Goal: Information Seeking & Learning: Learn about a topic

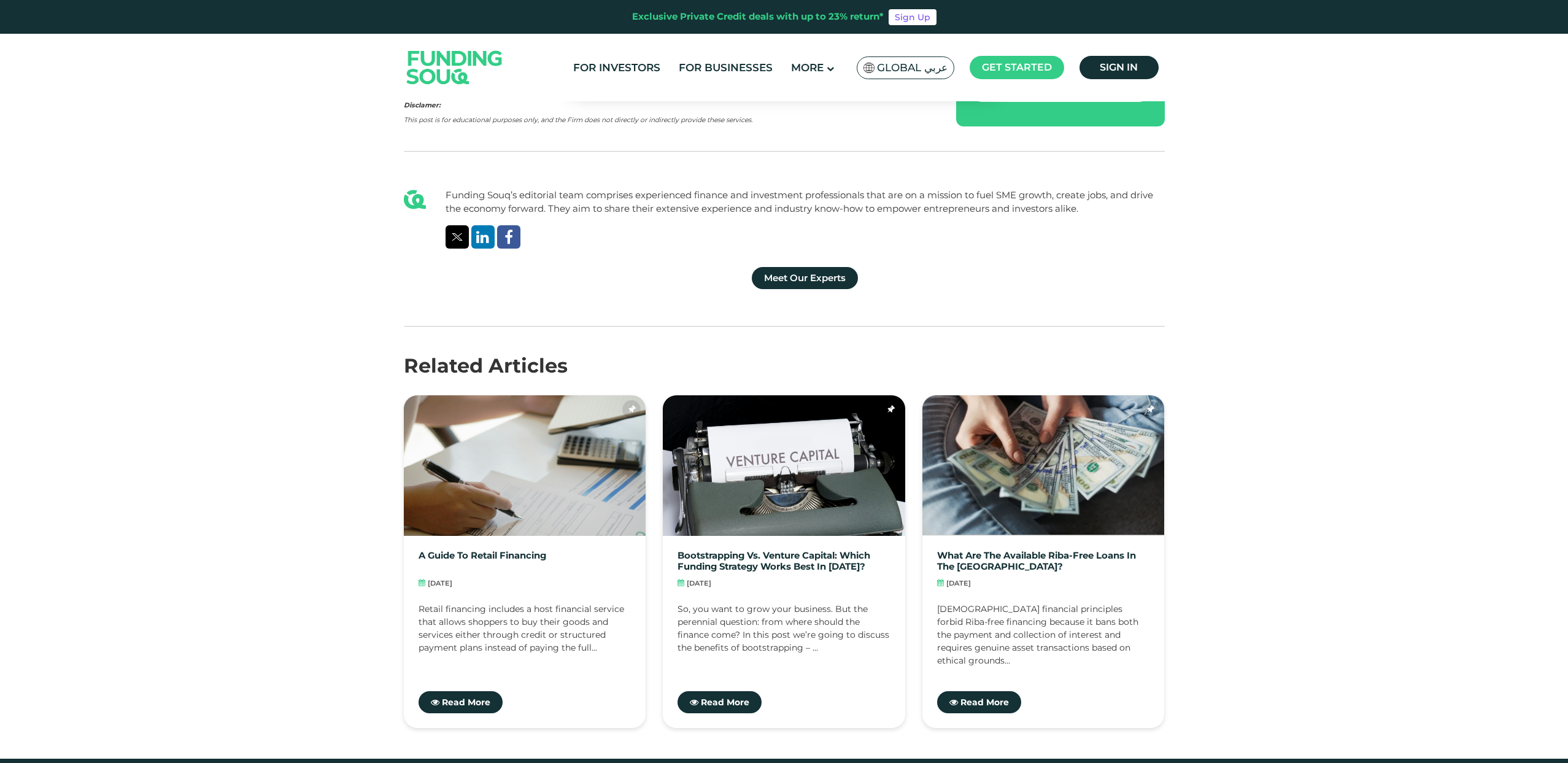
scroll to position [2440, 0]
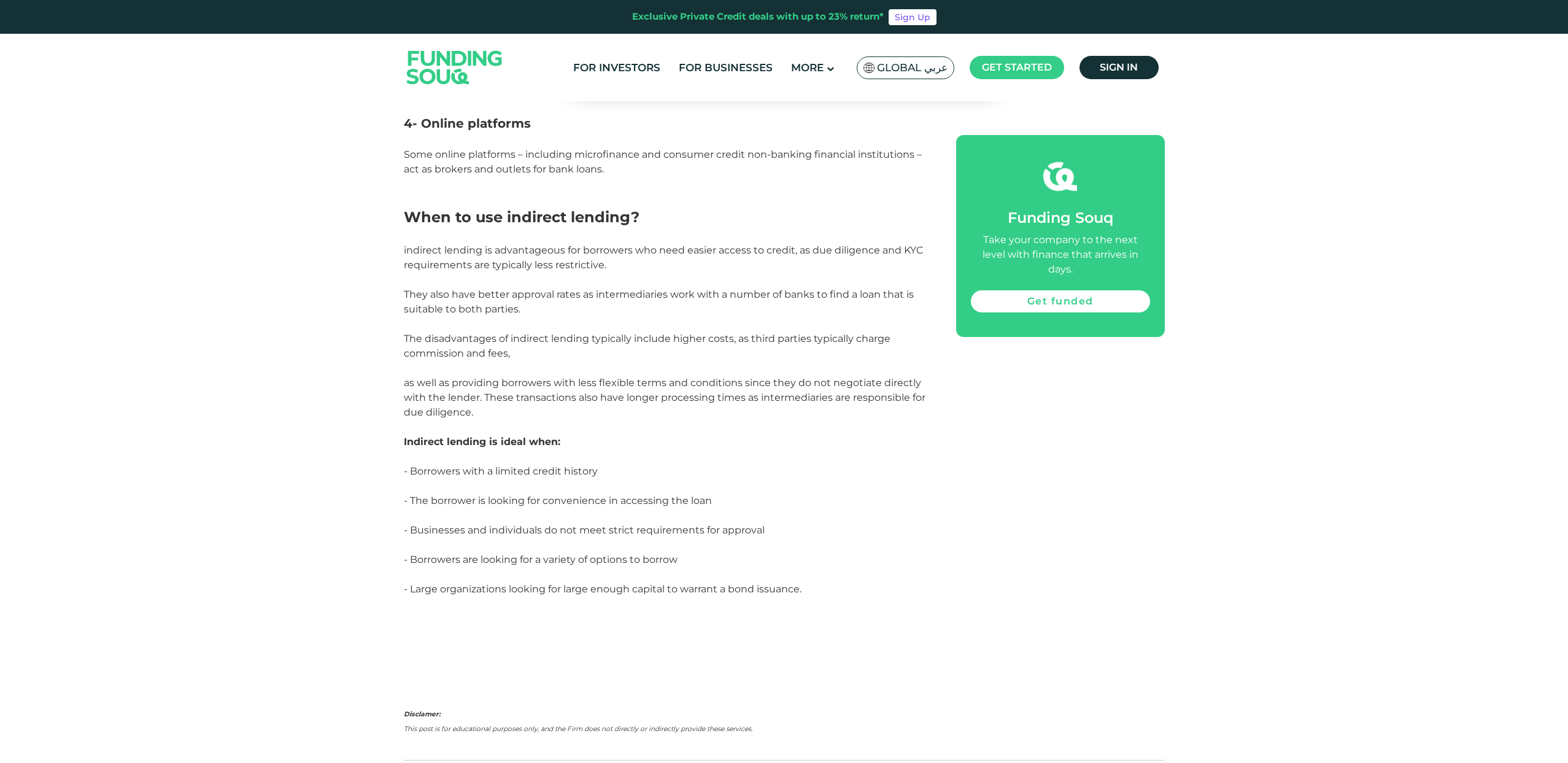
click at [462, 63] on img at bounding box center [455, 67] width 120 height 62
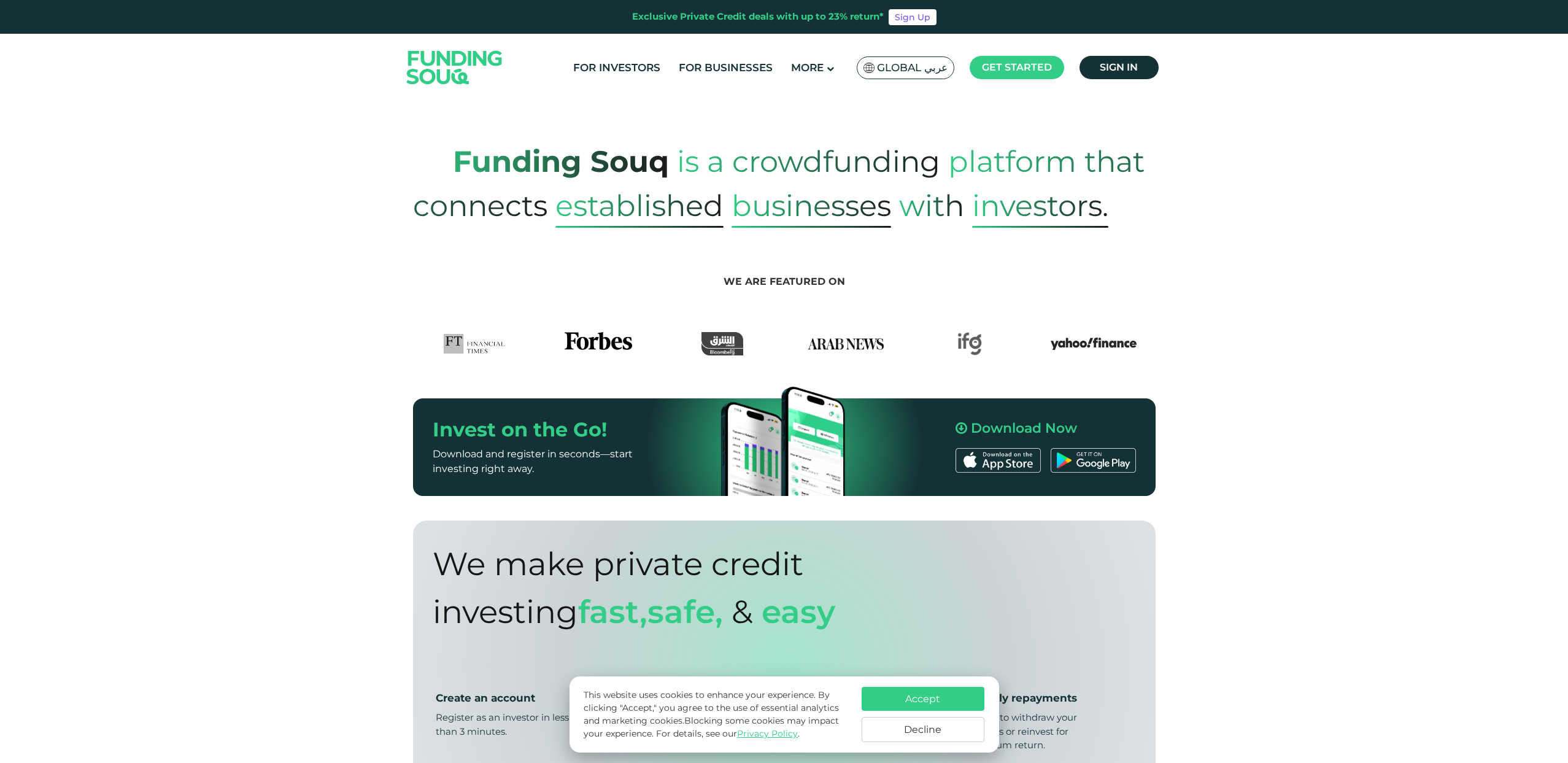
scroll to position [770, 0]
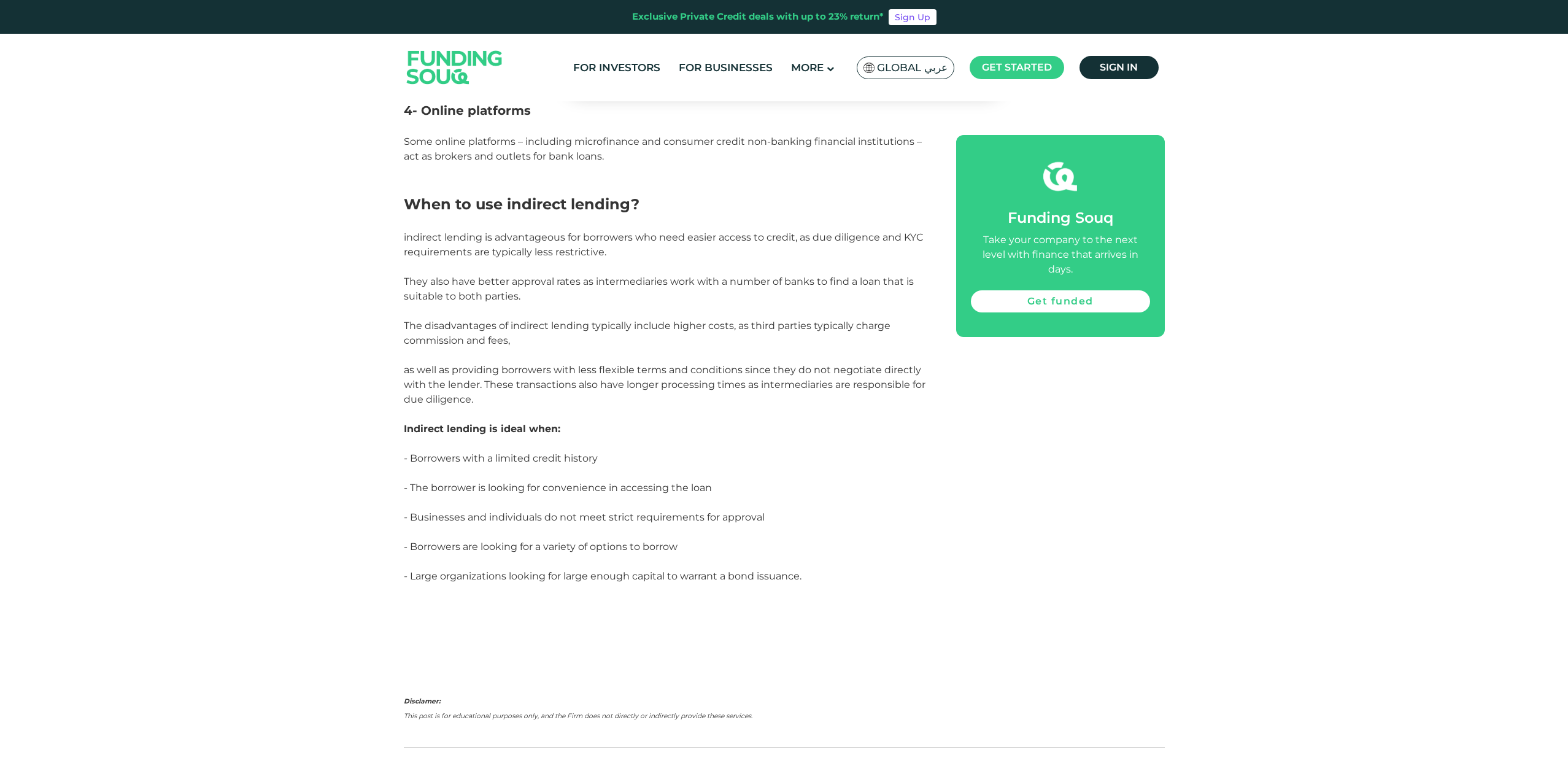
scroll to position [2476, 0]
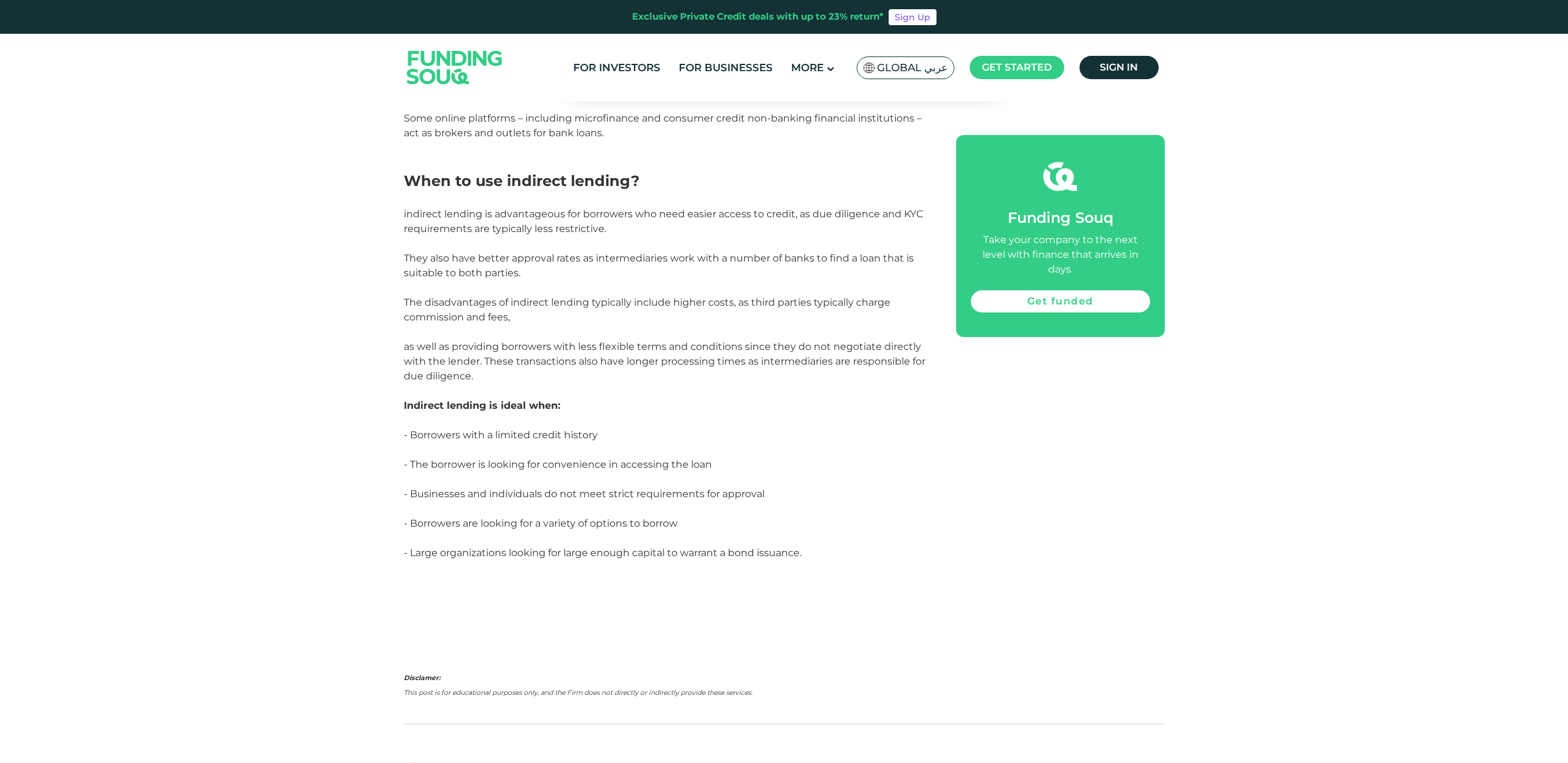
drag, startPoint x: 359, startPoint y: 397, endPoint x: 357, endPoint y: 391, distance: 6.3
